Goal: Task Accomplishment & Management: Manage account settings

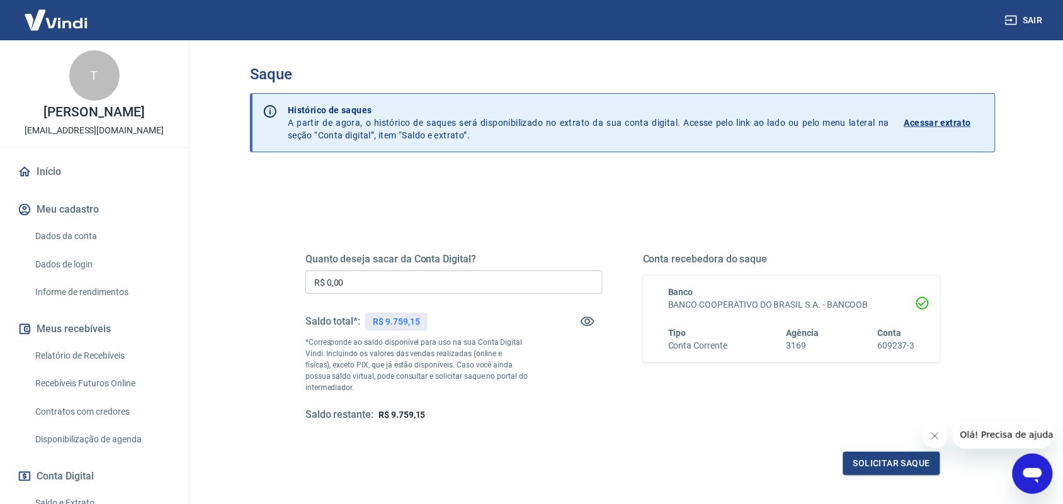
click at [398, 277] on input "R$ 0,00" at bounding box center [453, 282] width 297 height 23
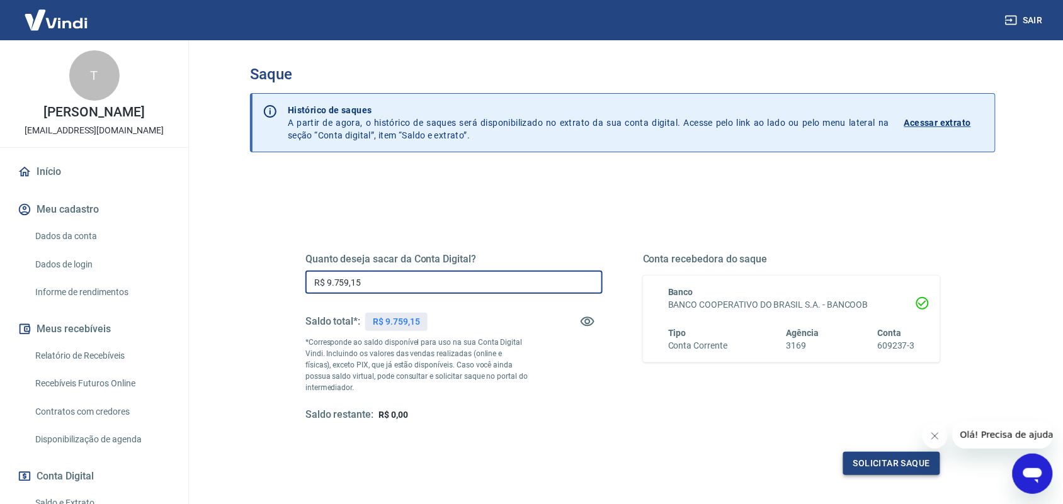
type input "R$ 9.759,15"
click at [866, 460] on button "Solicitar saque" at bounding box center [891, 463] width 97 height 23
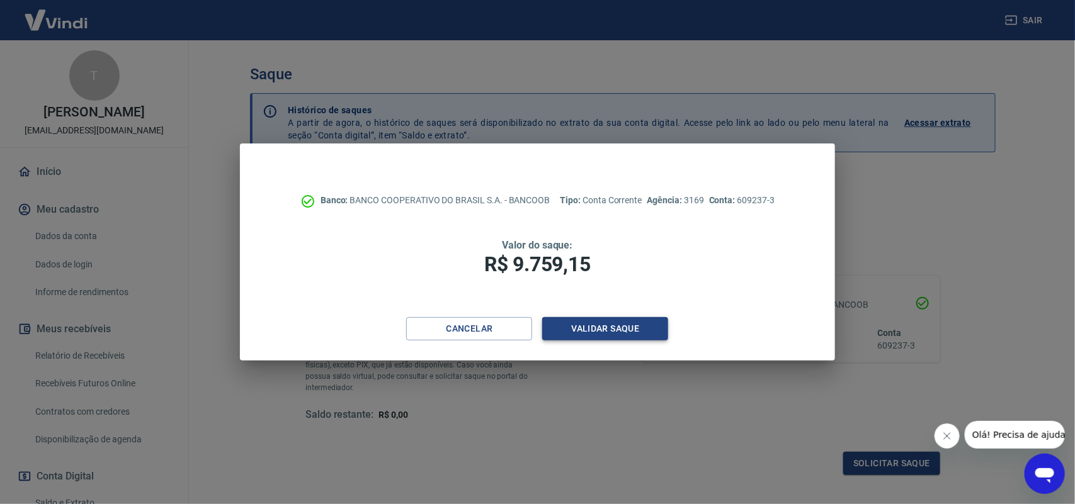
click at [618, 327] on button "Validar saque" at bounding box center [605, 328] width 126 height 23
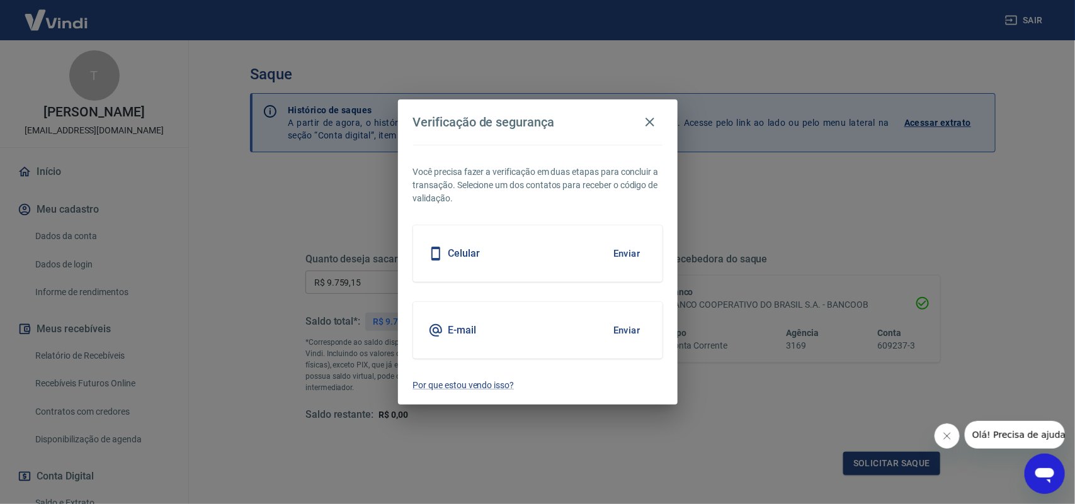
click at [631, 332] on button "Enviar" at bounding box center [626, 330] width 41 height 26
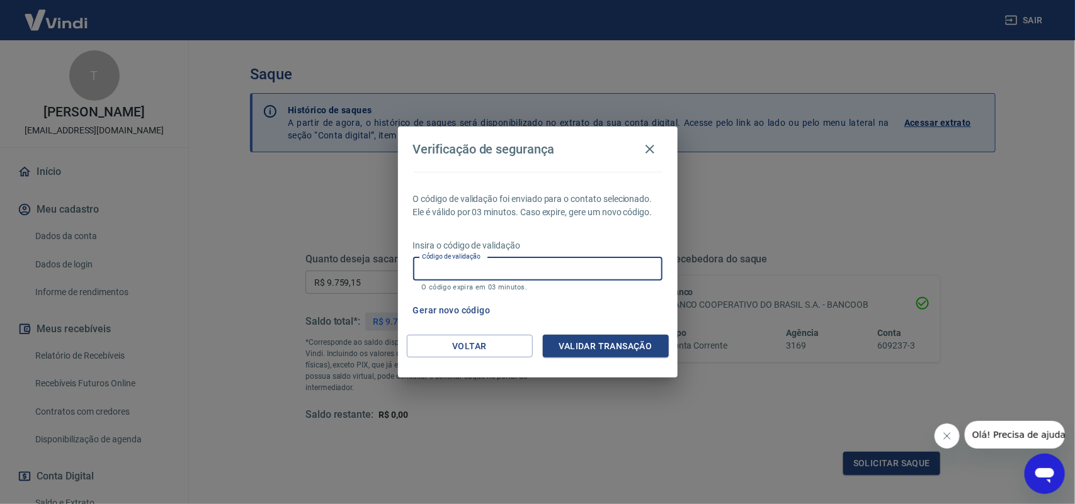
click at [602, 265] on input "Código de validação" at bounding box center [537, 268] width 249 height 23
type input "396531"
click at [584, 354] on button "Validar transação" at bounding box center [606, 346] width 126 height 23
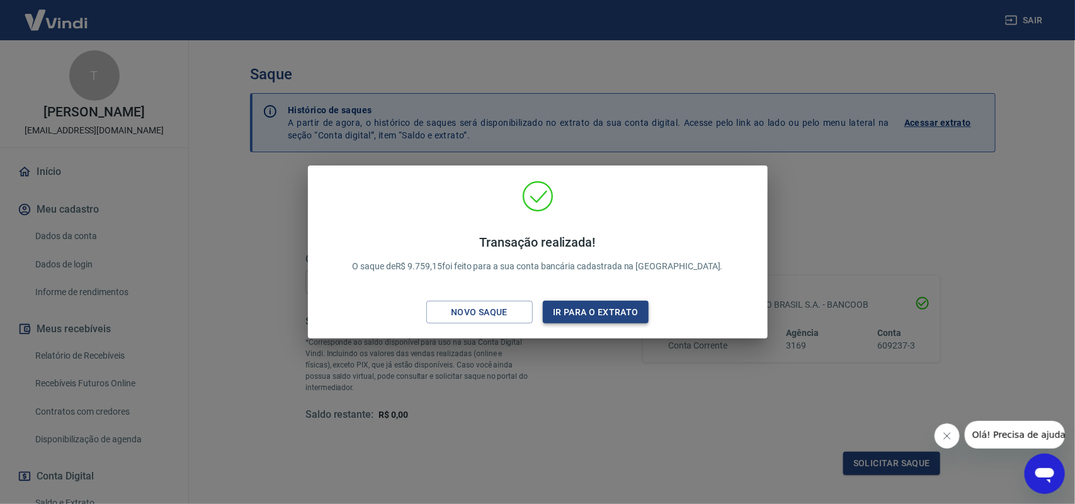
click at [570, 315] on button "Ir para o extrato" at bounding box center [596, 312] width 106 height 23
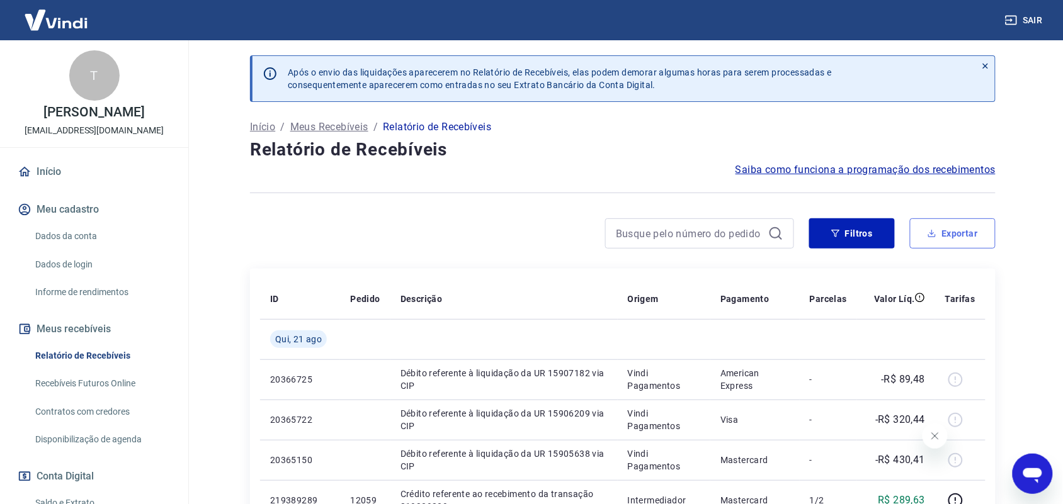
click at [939, 229] on button "Exportar" at bounding box center [953, 233] width 86 height 30
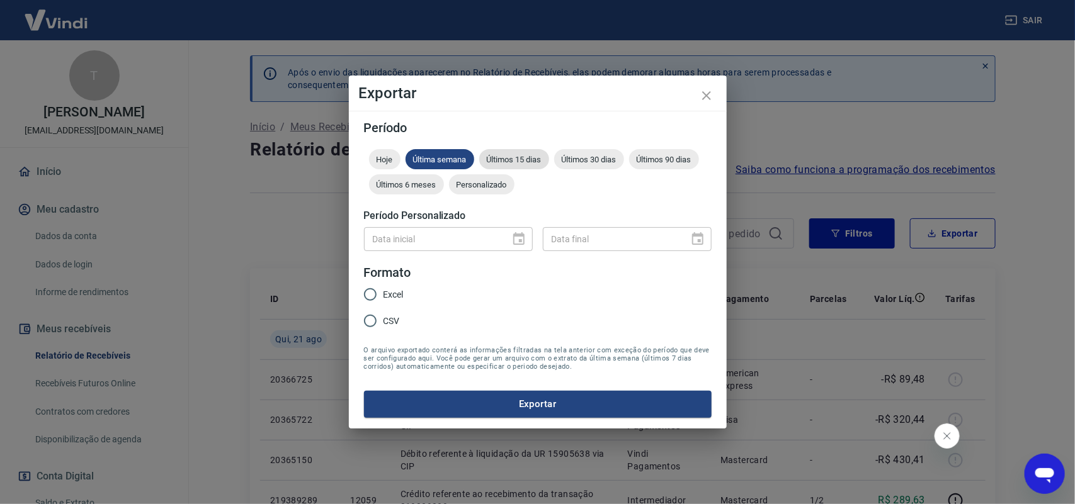
click at [530, 155] on span "Últimos 15 dias" at bounding box center [514, 159] width 70 height 9
click at [390, 291] on span "Excel" at bounding box center [393, 294] width 20 height 13
click at [383, 291] on input "Excel" at bounding box center [370, 294] width 26 height 26
radio input "true"
click at [550, 410] on button "Exportar" at bounding box center [537, 404] width 347 height 26
